Goal: Task Accomplishment & Management: Manage account settings

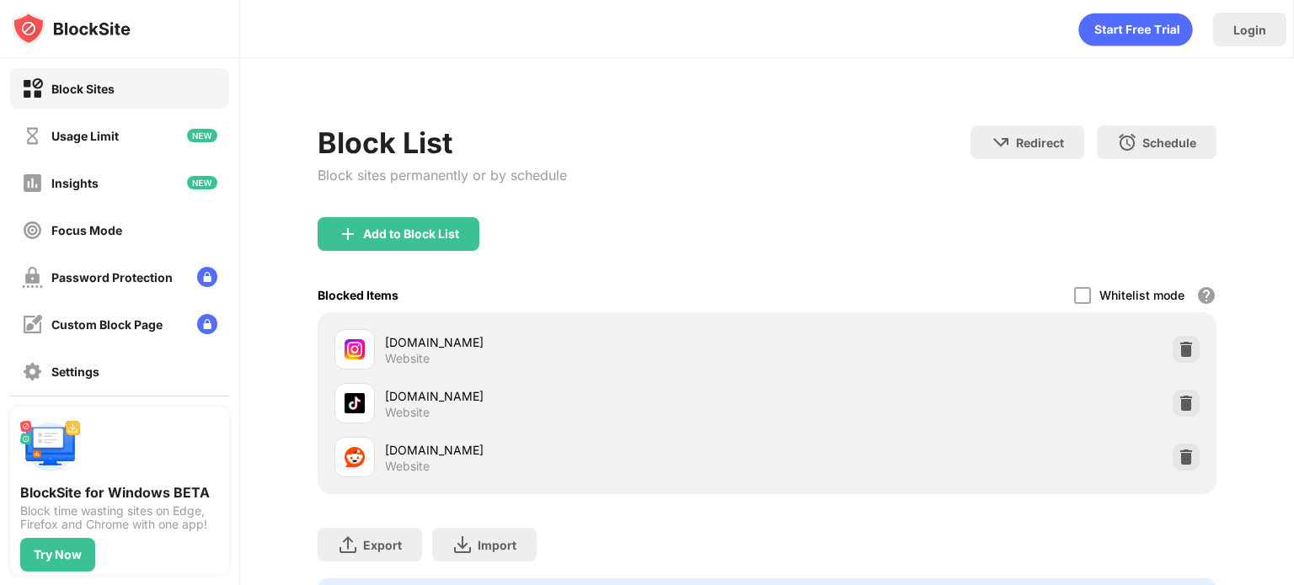
scroll to position [44, 0]
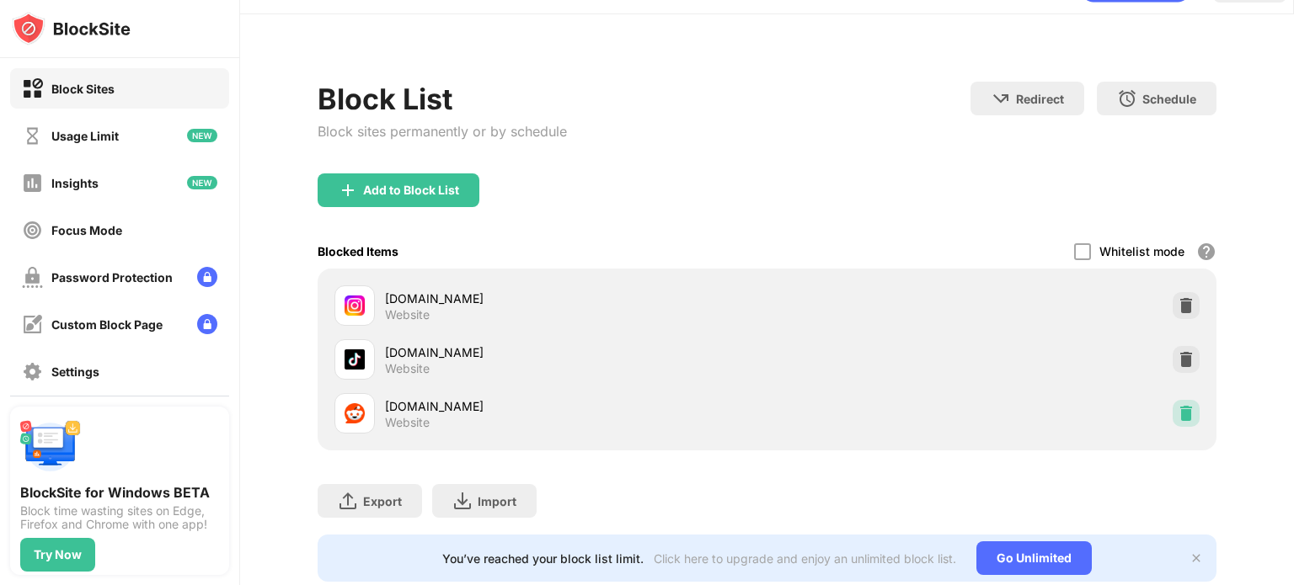
click at [1178, 410] on img at bounding box center [1186, 413] width 17 height 17
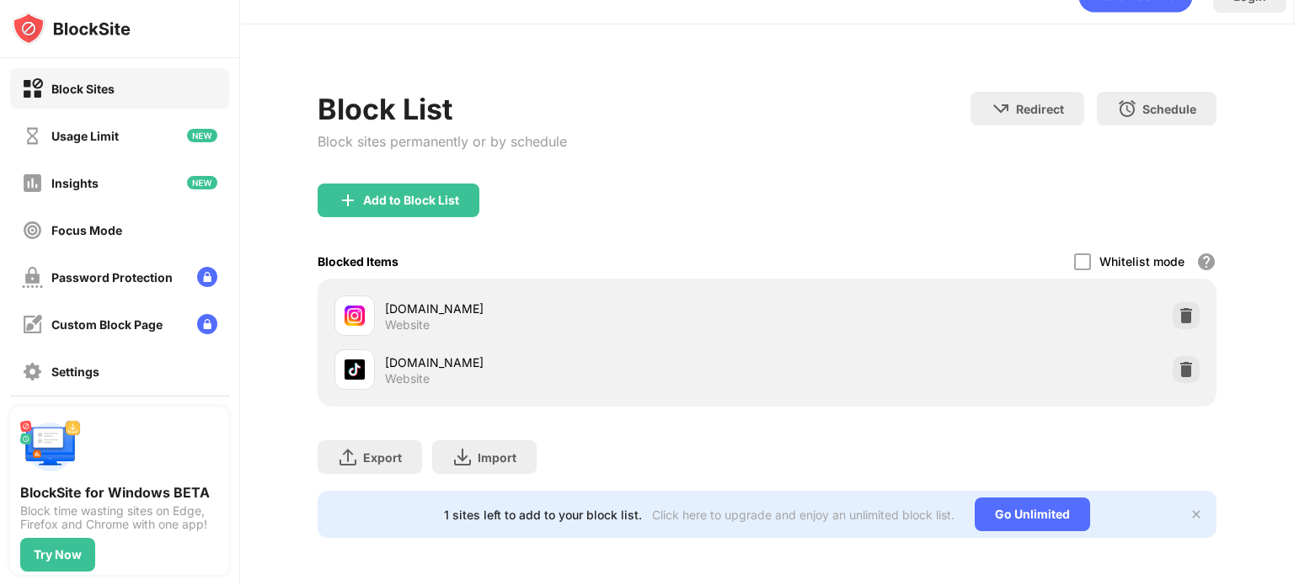
click at [1237, 346] on div "Block List Block sites permanently or by schedule Redirect Choose a site to be …" at bounding box center [767, 304] width 1054 height 561
